Goal: Information Seeking & Learning: Learn about a topic

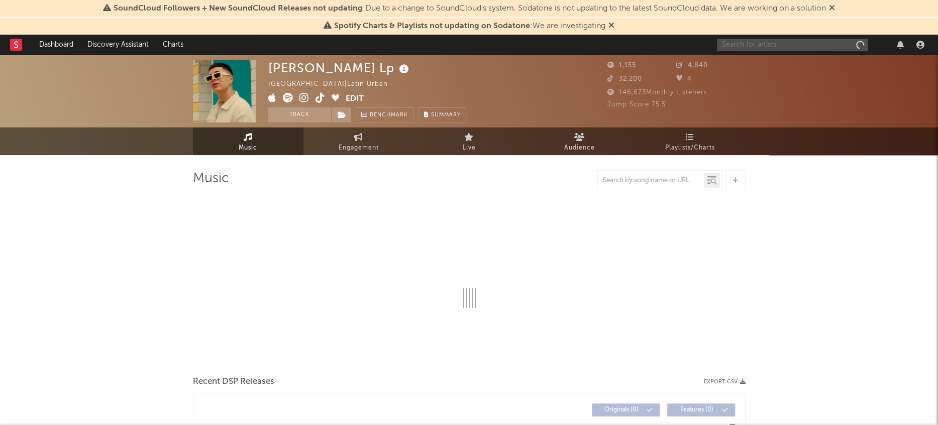
click at [780, 46] on input "text" at bounding box center [792, 45] width 151 height 13
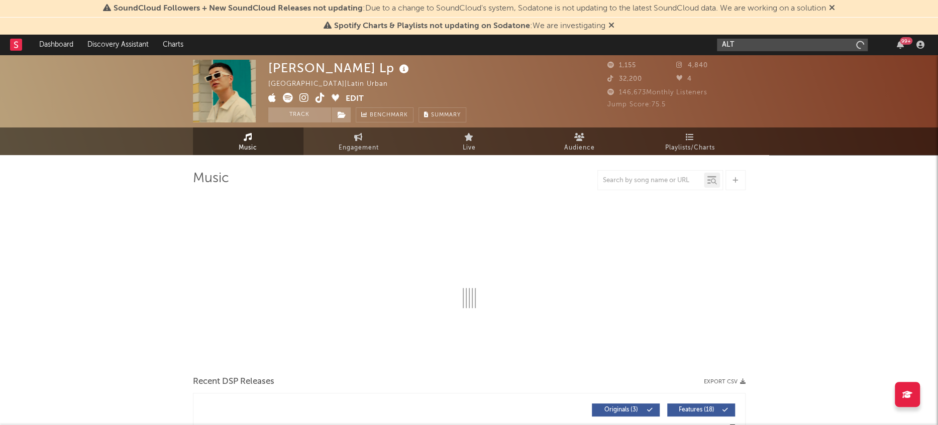
type input "ALTA"
select select "6m"
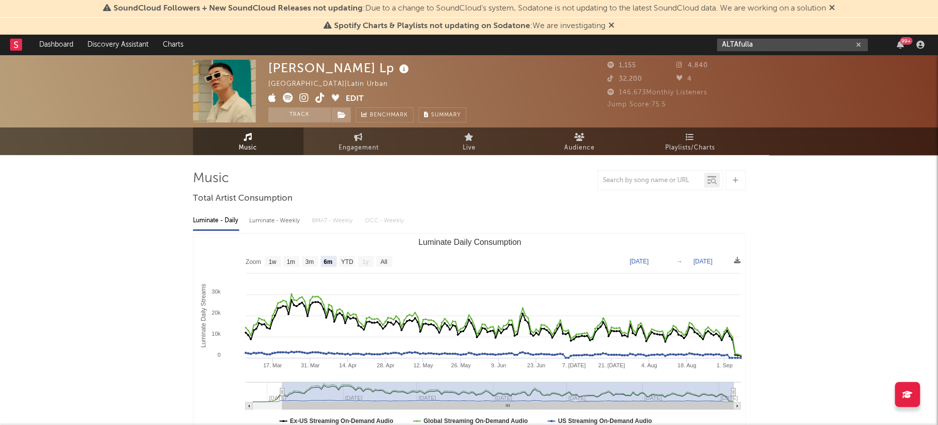
type input "ALTAfulla"
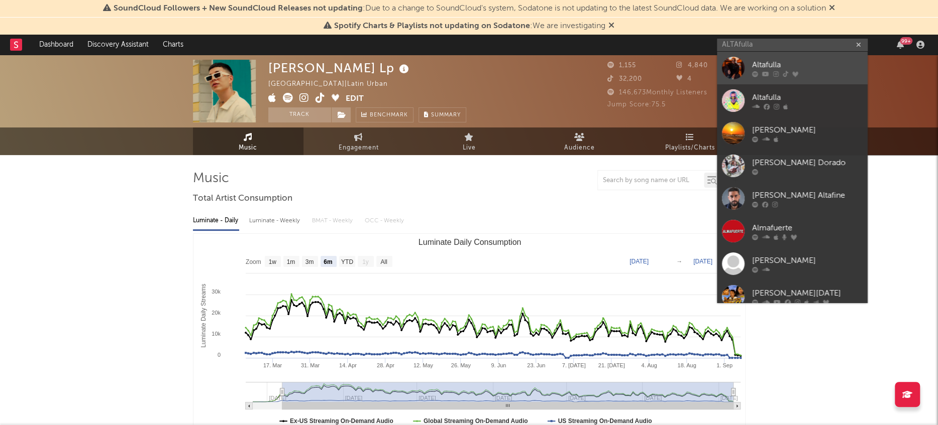
click at [723, 70] on div at bounding box center [733, 68] width 23 height 23
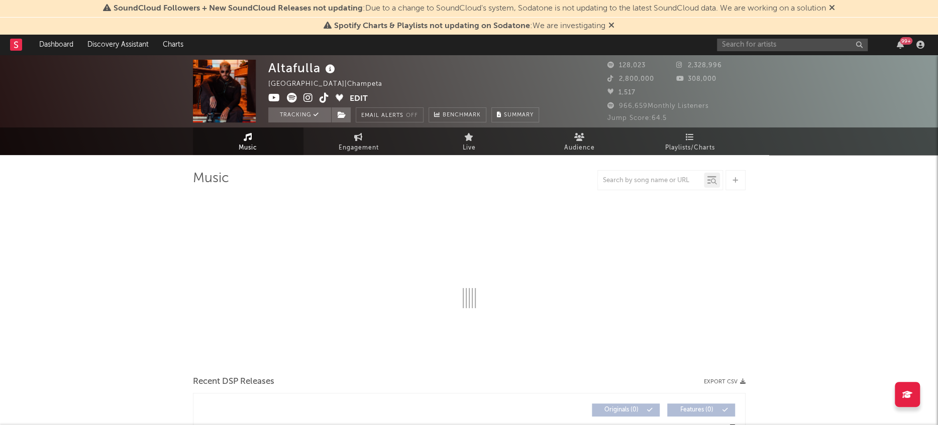
select select "6m"
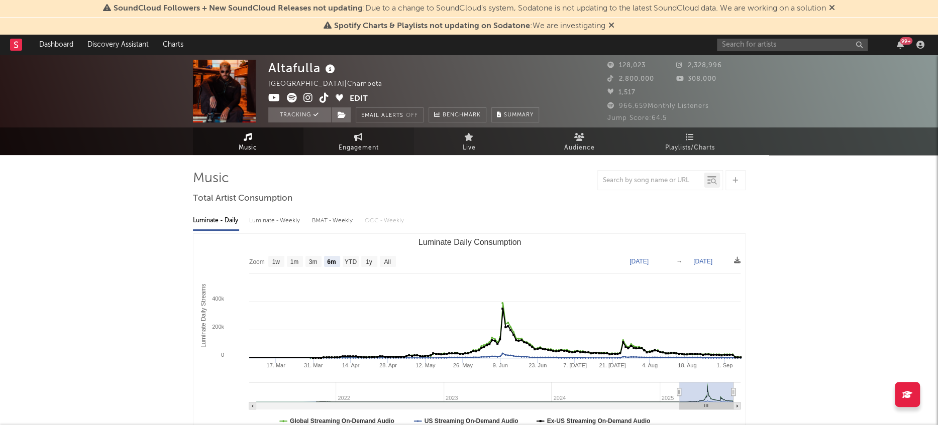
click at [365, 142] on span "Engagement" at bounding box center [358, 148] width 40 height 12
select select "1w"
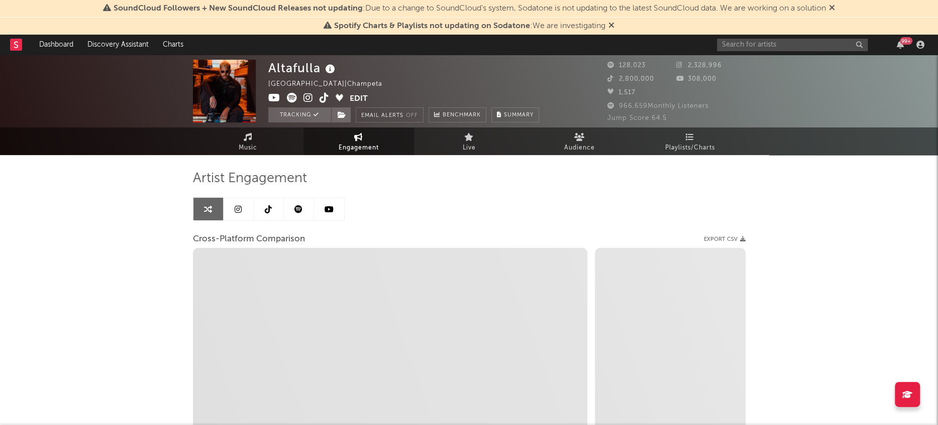
select select "1m"
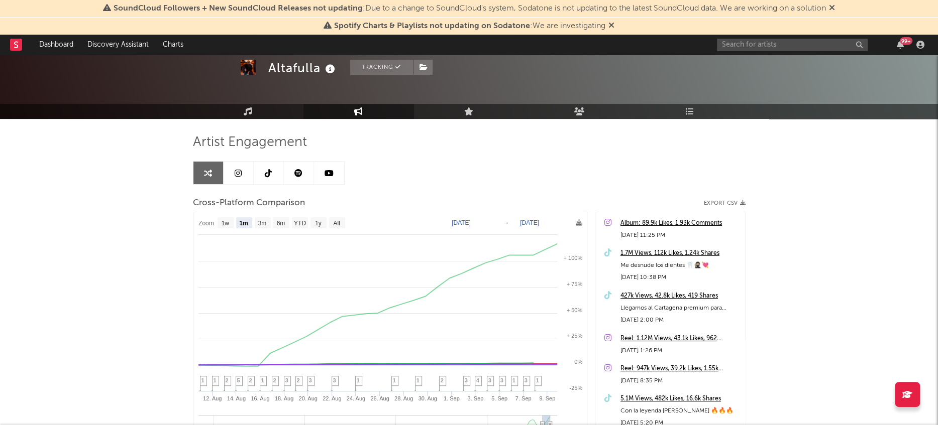
scroll to position [45, 0]
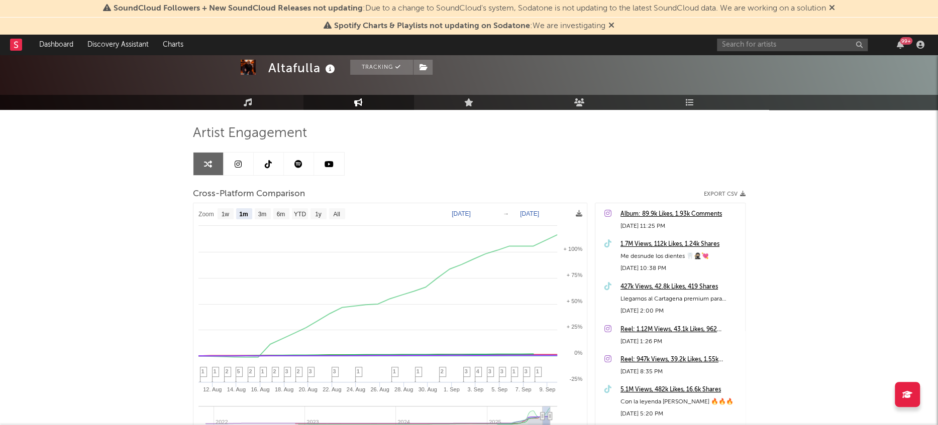
click at [240, 166] on icon at bounding box center [238, 164] width 7 height 8
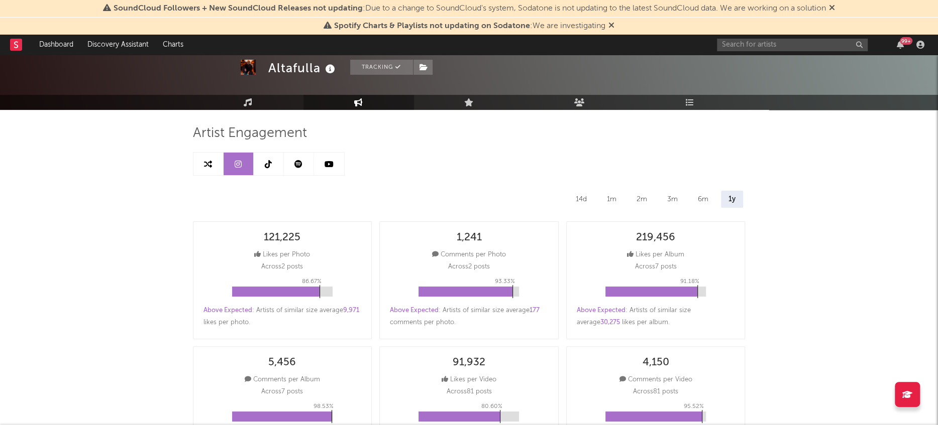
select select "1w"
click at [265, 165] on icon at bounding box center [268, 164] width 7 height 8
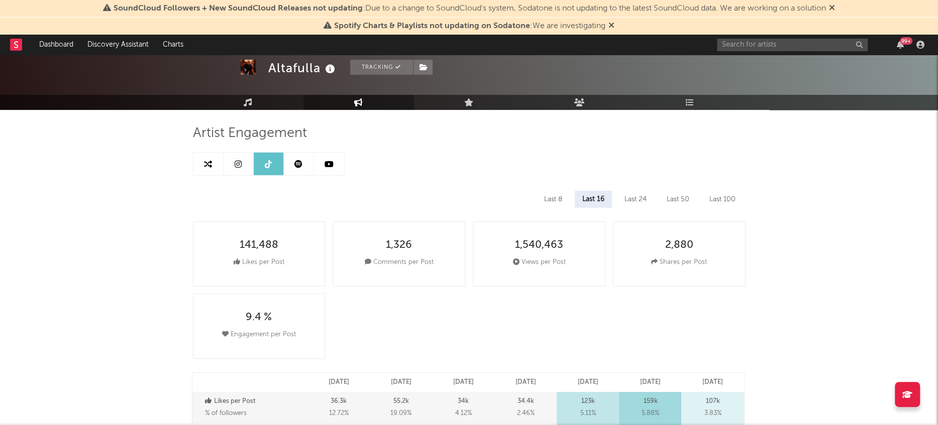
select select "6m"
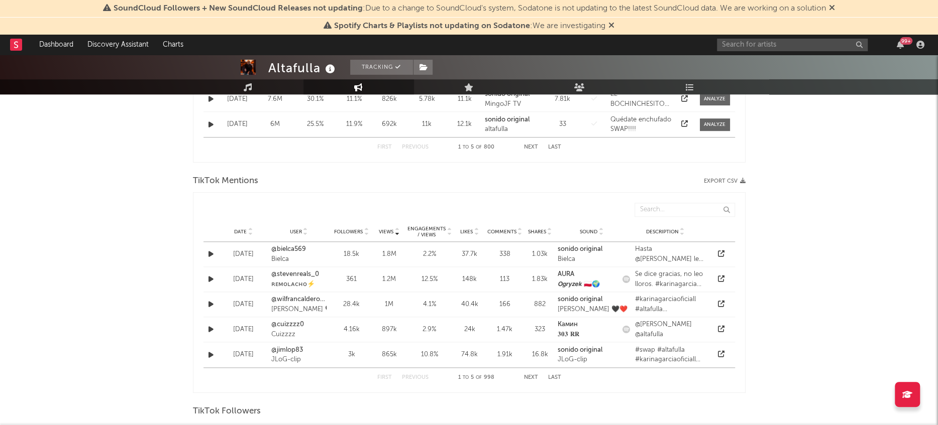
scroll to position [663, 0]
